Goal: Transaction & Acquisition: Purchase product/service

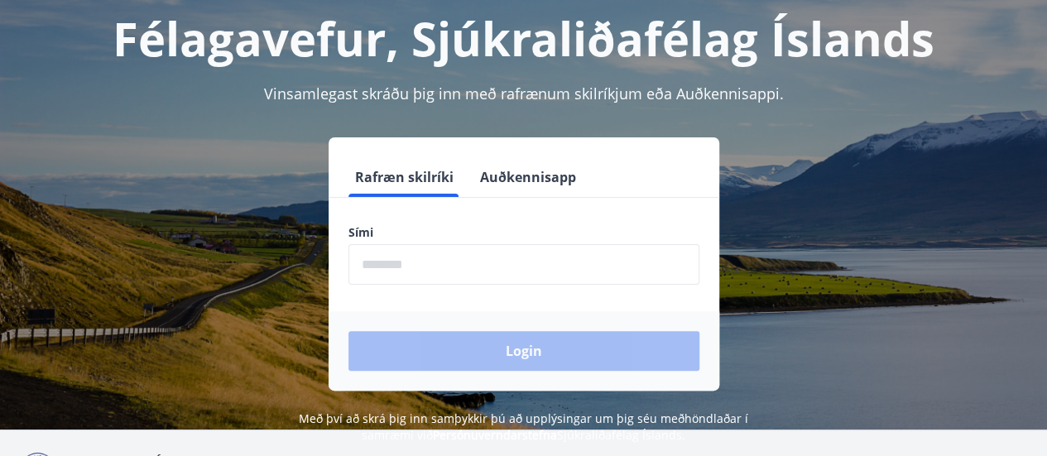
scroll to position [204, 0]
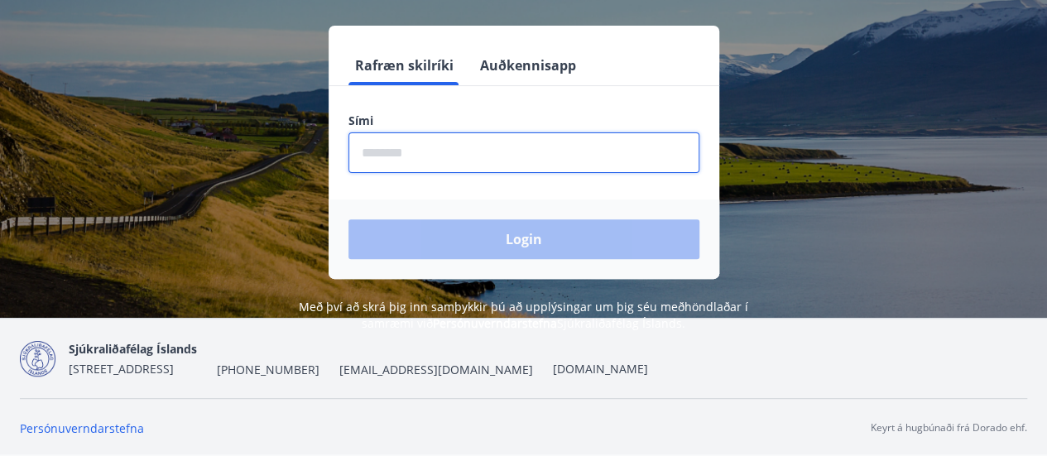
click at [434, 151] on input "phone" at bounding box center [523, 152] width 351 height 41
type input "********"
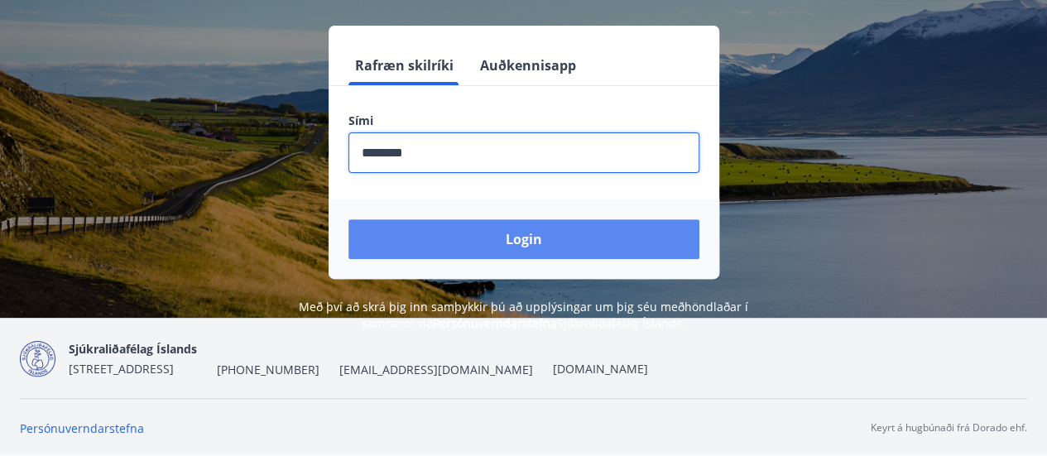
click at [515, 242] on button "Login" at bounding box center [523, 239] width 351 height 40
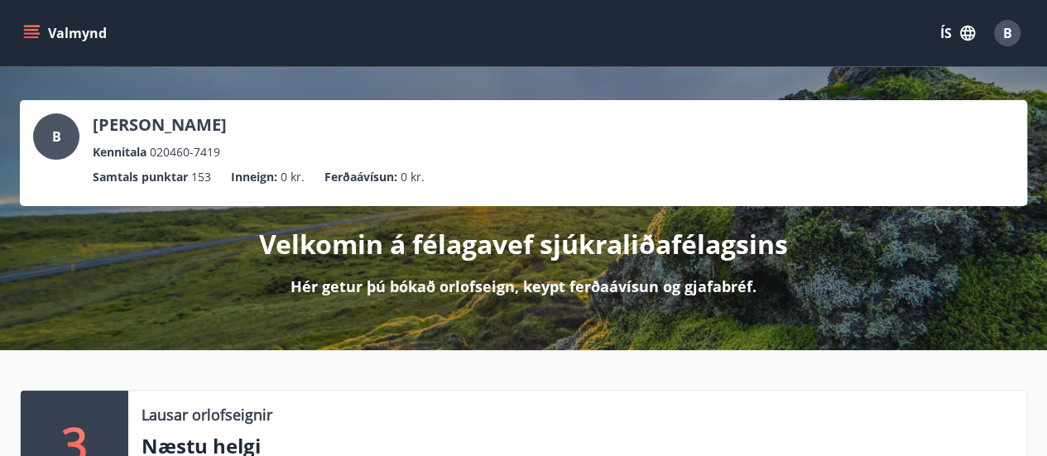
click at [29, 28] on icon "menu" at bounding box center [31, 33] width 17 height 17
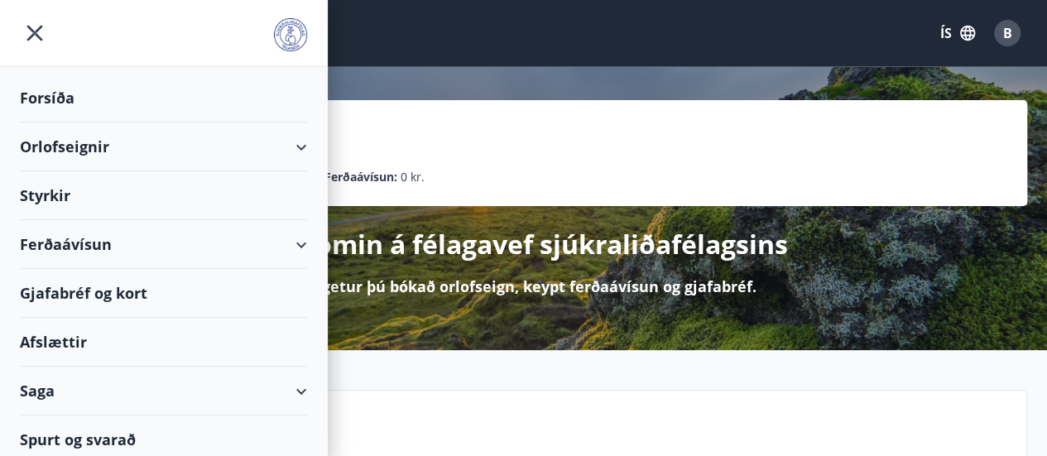
click at [290, 237] on div "Ferðaávísun" at bounding box center [163, 244] width 287 height 49
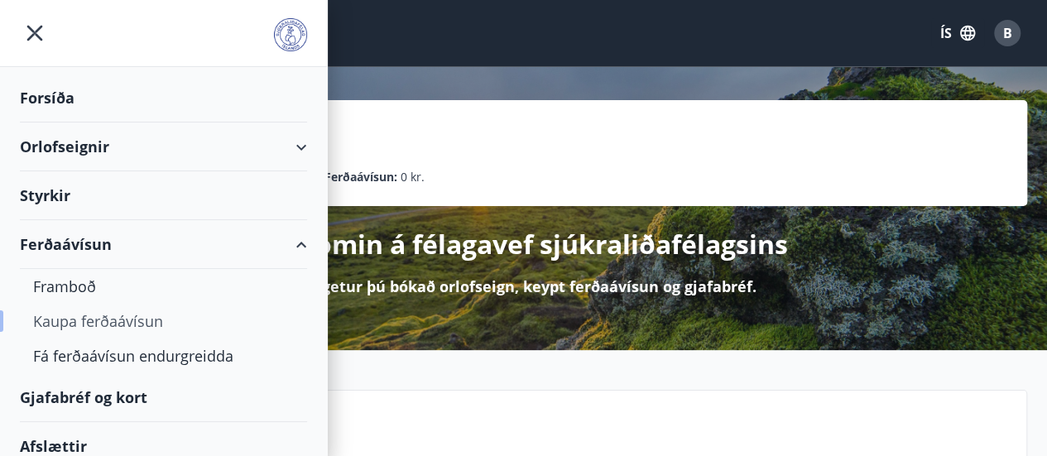
click at [150, 320] on div "Kaupa ferðaávísun" at bounding box center [163, 321] width 261 height 35
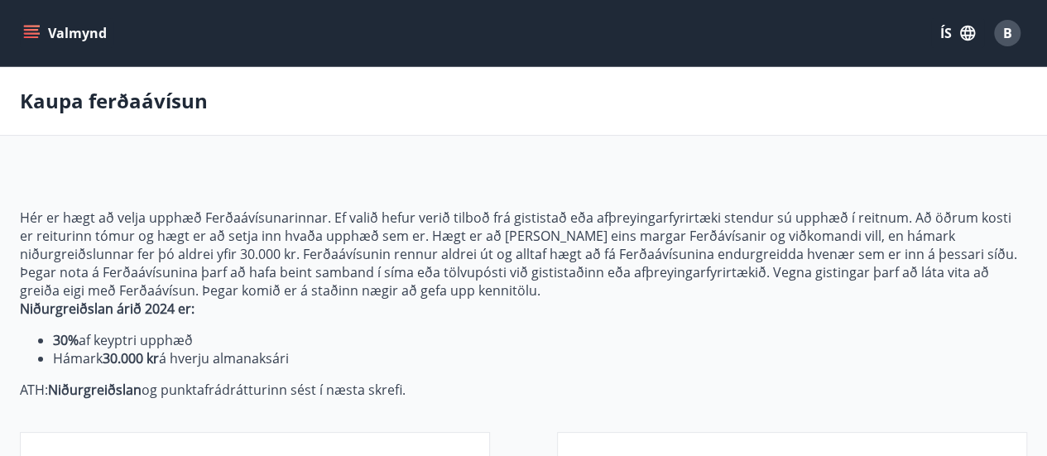
click at [36, 26] on icon "menu" at bounding box center [33, 27] width 18 height 2
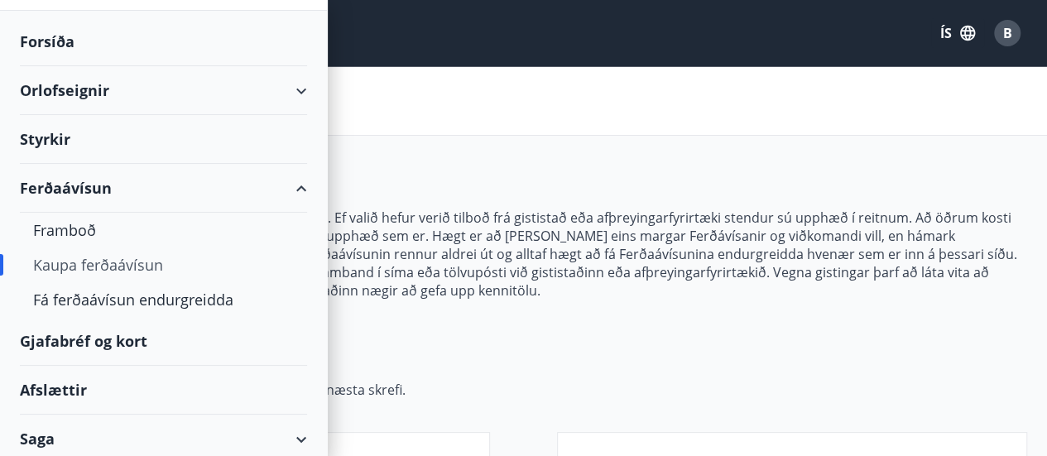
scroll to position [83, 0]
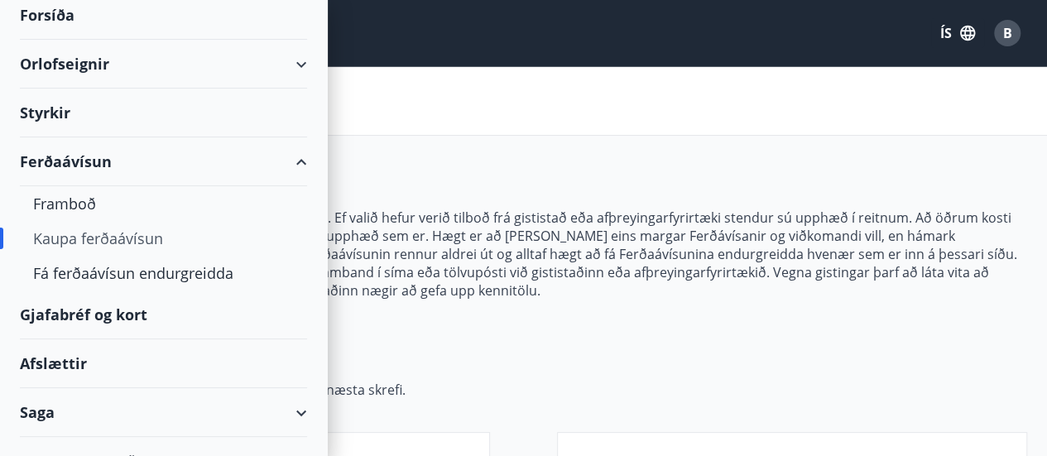
click at [113, 315] on div "Gjafabréf og kort" at bounding box center [163, 314] width 287 height 49
click at [93, 313] on div "Gjafabréf og kort" at bounding box center [163, 314] width 287 height 49
